Goal: Ask a question

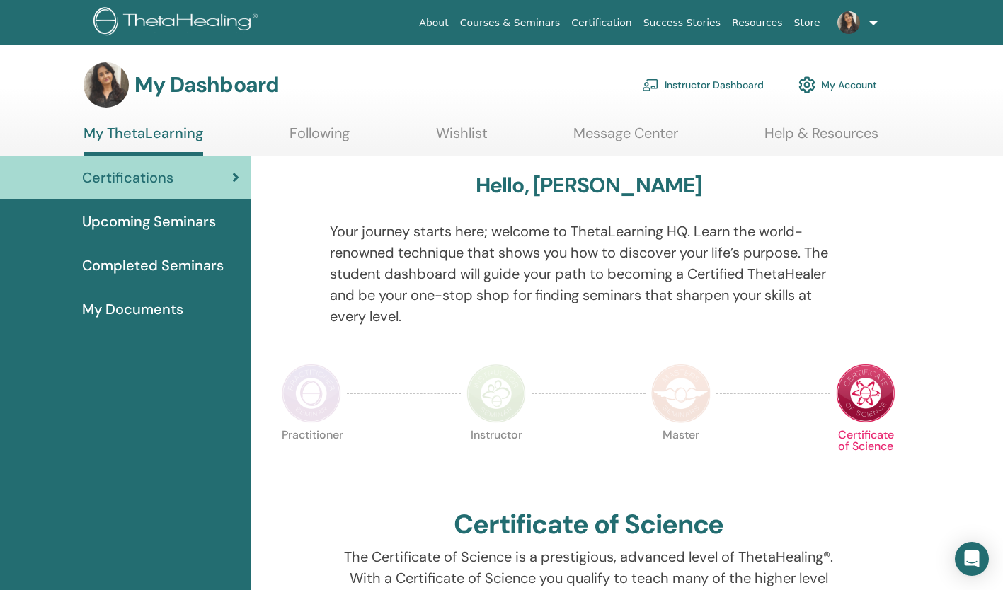
click at [182, 219] on span "Upcoming Seminars" at bounding box center [149, 221] width 134 height 21
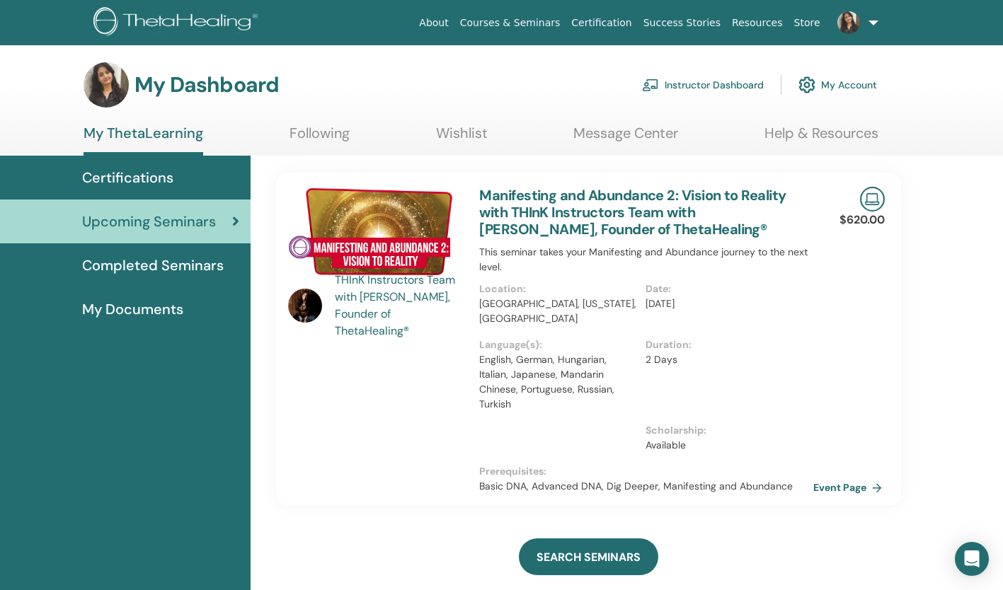
click at [845, 477] on link "Event Page" at bounding box center [850, 487] width 74 height 21
drag, startPoint x: 543, startPoint y: 27, endPoint x: 557, endPoint y: 98, distance: 72.2
click at [543, 27] on link "Courses & Seminars" at bounding box center [511, 23] width 112 height 26
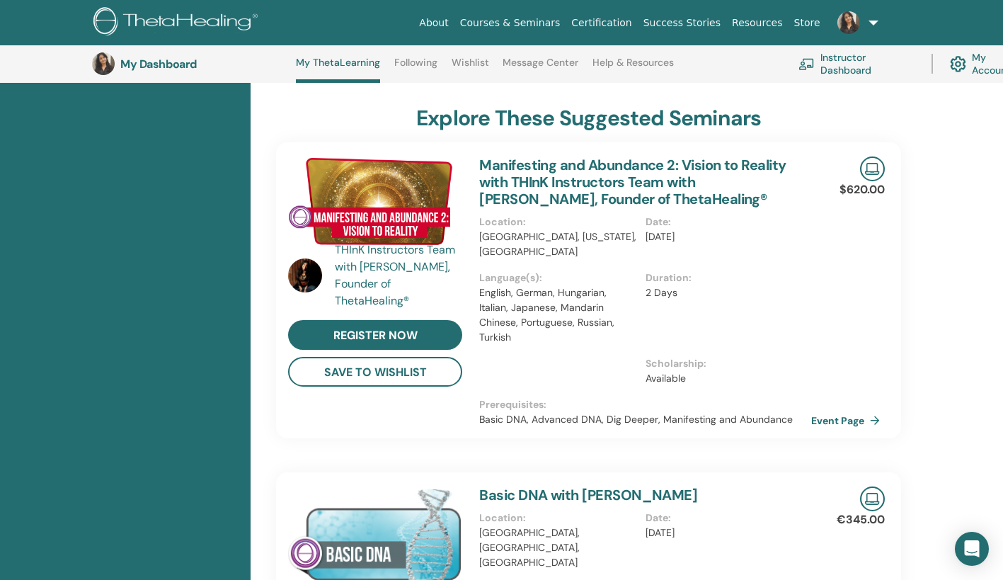
scroll to position [553, 0]
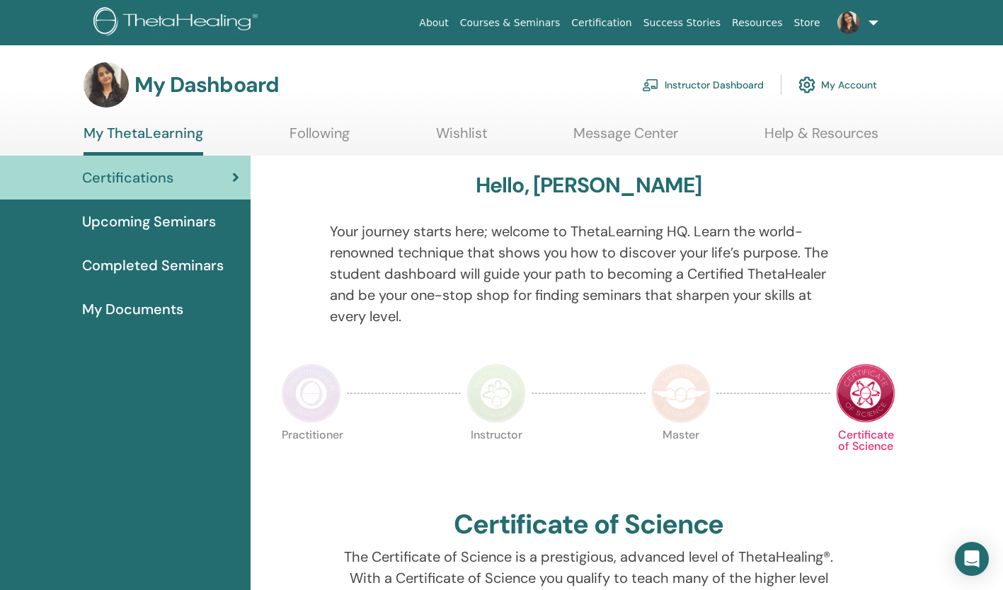
click at [556, 21] on link "Courses & Seminars" at bounding box center [511, 23] width 112 height 26
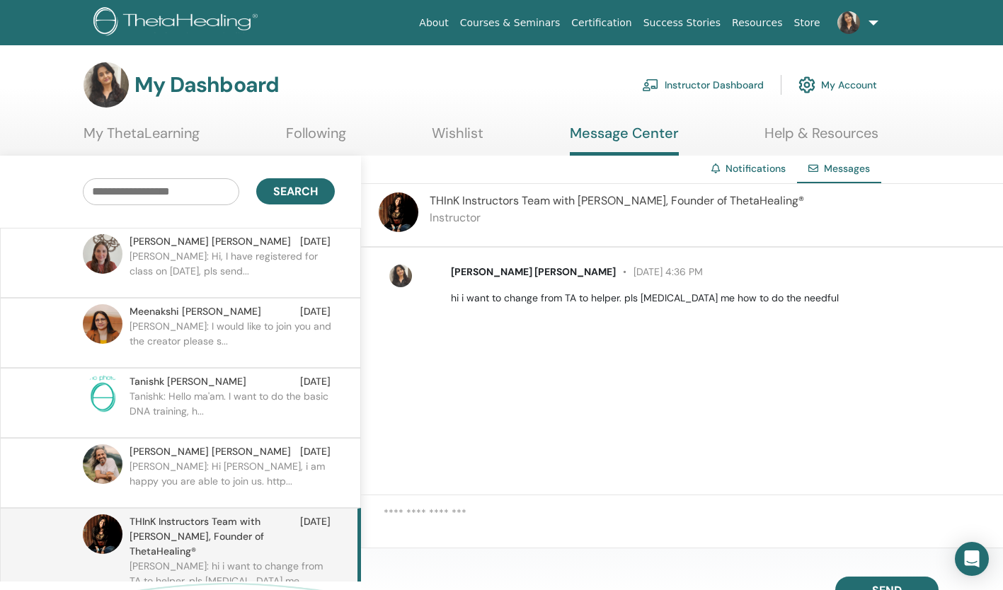
click at [390, 508] on textarea at bounding box center [693, 524] width 619 height 39
type textarea "**"
